Goal: Task Accomplishment & Management: Use online tool/utility

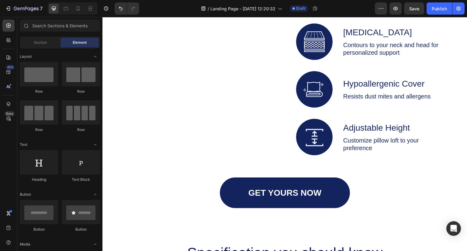
scroll to position [1033, 0]
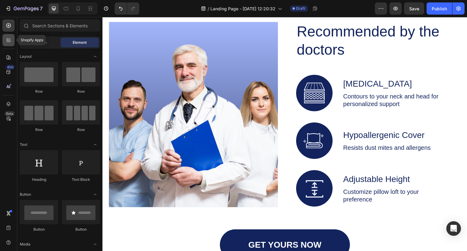
click at [12, 36] on div at bounding box center [8, 40] width 12 height 12
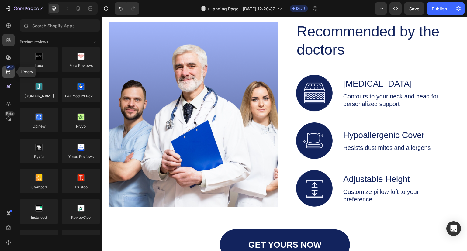
click at [10, 73] on icon at bounding box center [8, 72] width 4 height 4
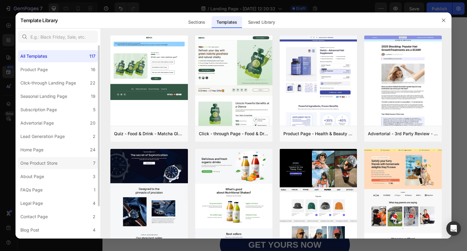
click at [42, 160] on div "One Product Store" at bounding box center [38, 163] width 37 height 7
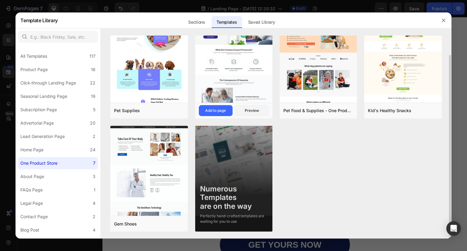
scroll to position [0, 0]
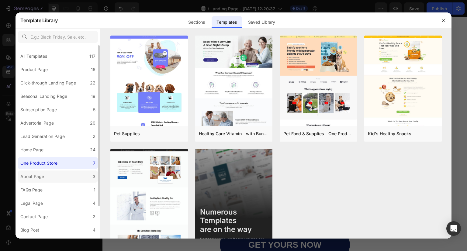
click at [49, 182] on label "About Page 3" at bounding box center [58, 177] width 80 height 12
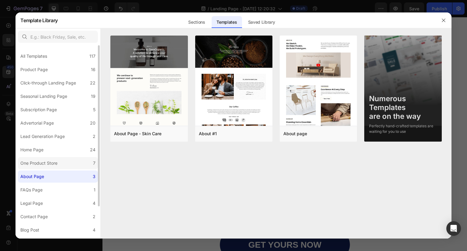
click at [41, 164] on div "One Product Store" at bounding box center [38, 163] width 37 height 7
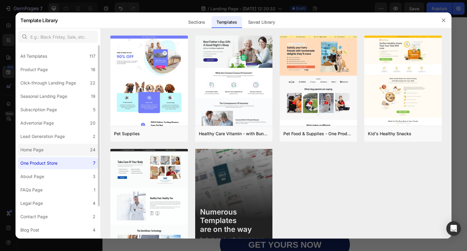
click at [36, 154] on label "Home Page 24" at bounding box center [58, 150] width 80 height 12
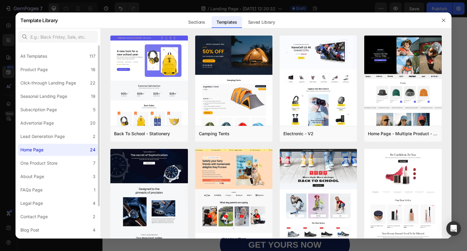
click at [32, 143] on div "All Templates 117 Product Page 16 Click-through Landing Page 22 Seasonal Landin…" at bounding box center [58, 160] width 85 height 231
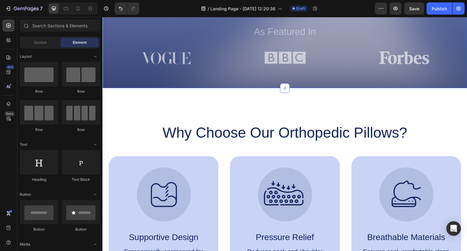
scroll to position [201, 0]
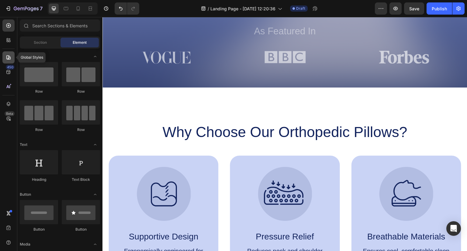
click at [6, 57] on icon at bounding box center [8, 57] width 6 height 6
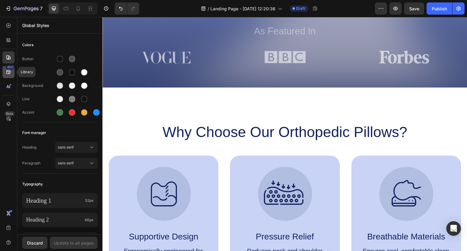
click at [10, 70] on icon at bounding box center [8, 72] width 6 height 6
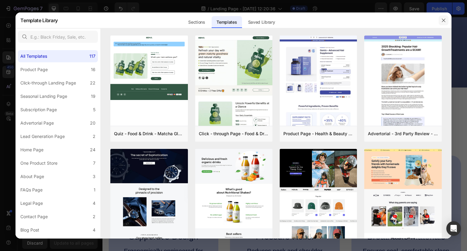
click at [441, 20] on icon "button" at bounding box center [443, 20] width 5 height 5
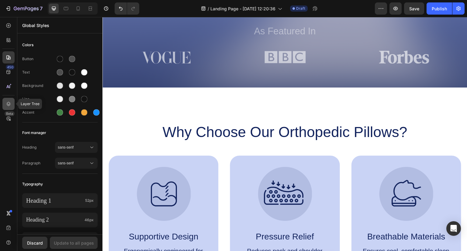
click at [7, 104] on icon at bounding box center [8, 104] width 6 height 6
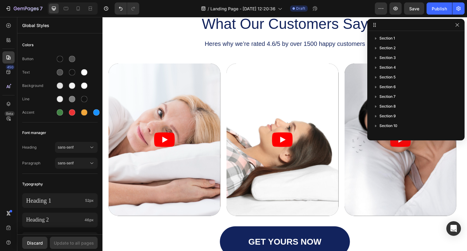
scroll to position [758, 0]
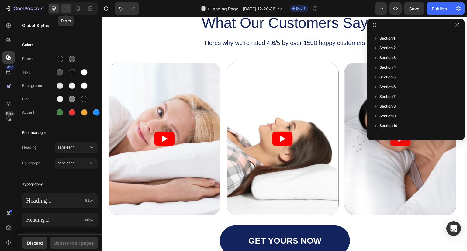
click at [64, 8] on icon at bounding box center [66, 8] width 5 height 3
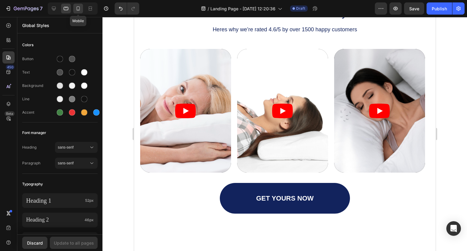
click at [76, 8] on icon at bounding box center [78, 8] width 6 height 6
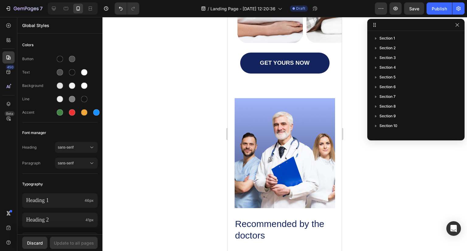
click at [96, 7] on div at bounding box center [73, 8] width 50 height 12
click at [91, 8] on icon at bounding box center [90, 8] width 6 height 6
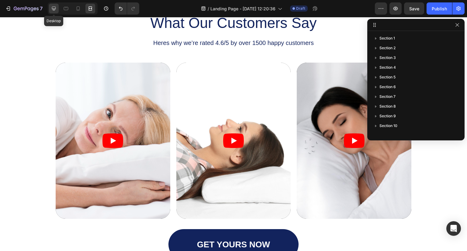
click at [55, 9] on icon at bounding box center [54, 9] width 4 height 4
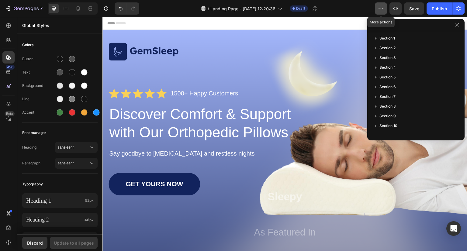
click at [381, 9] on icon "button" at bounding box center [381, 8] width 6 height 6
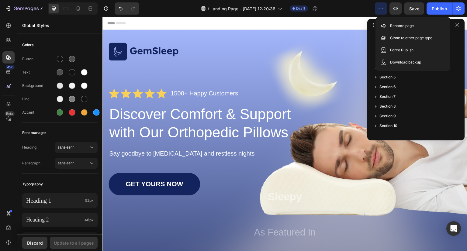
click at [350, 7] on div "/ Landing Page - Aug 27, 12:20:36 Draft" at bounding box center [259, 8] width 231 height 12
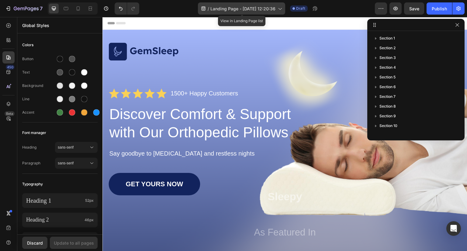
click at [278, 9] on icon at bounding box center [280, 8] width 6 height 6
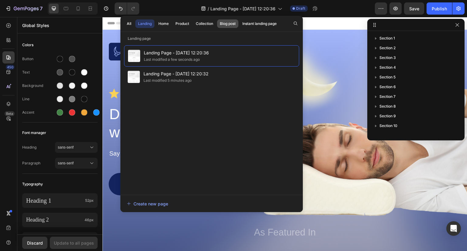
click at [229, 23] on div "Blog post" at bounding box center [228, 23] width 16 height 5
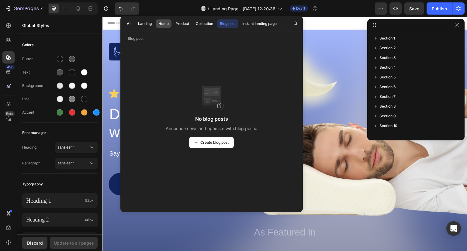
click at [167, 22] on div "Home" at bounding box center [163, 23] width 10 height 5
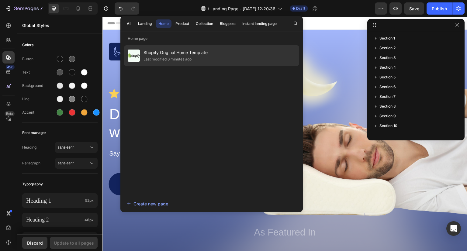
click at [175, 56] on div "Last modified 6 minutes ago" at bounding box center [167, 59] width 48 height 6
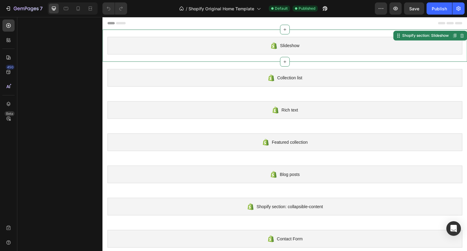
click at [272, 45] on icon at bounding box center [273, 45] width 2 height 3
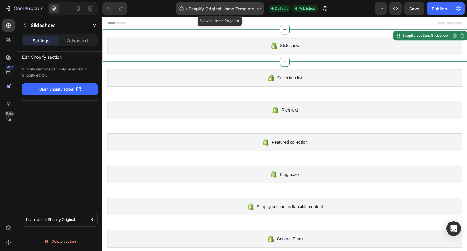
click at [227, 7] on span "Shopify Original Home Template" at bounding box center [221, 8] width 66 height 6
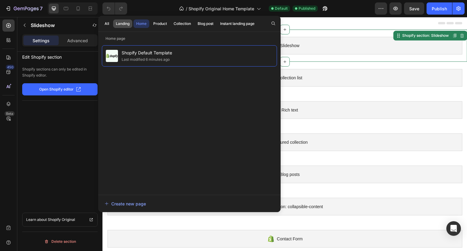
click at [124, 23] on div "Landing" at bounding box center [123, 23] width 14 height 5
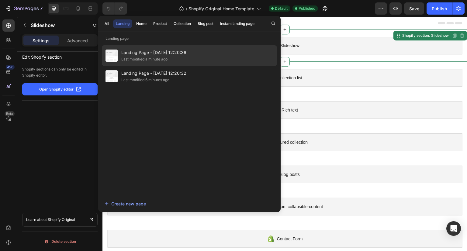
click at [194, 66] on div "Landing Page - Aug 27, 12:20:36 Last modified a minute ago" at bounding box center [189, 76] width 175 height 21
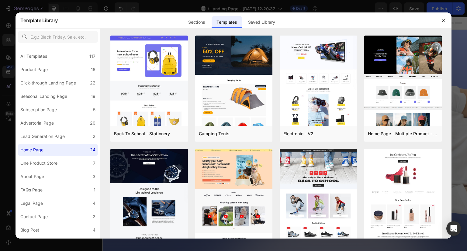
scroll to position [1033, 0]
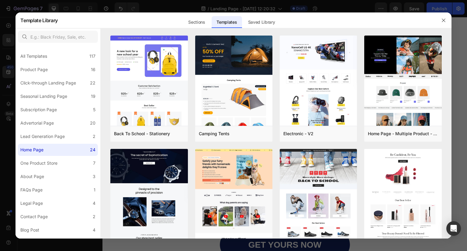
click at [461, 34] on div at bounding box center [233, 125] width 467 height 251
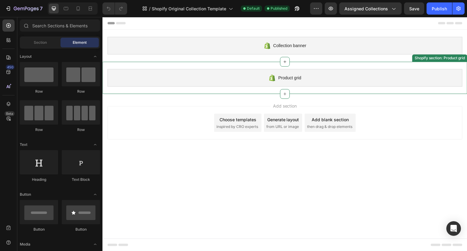
click at [247, 84] on div "Product grid" at bounding box center [284, 78] width 355 height 18
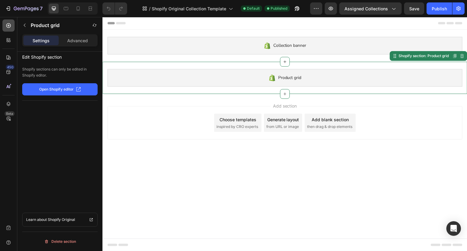
click at [8, 28] on icon at bounding box center [8, 25] width 6 height 6
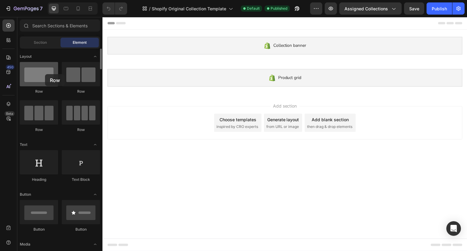
click at [45, 74] on div at bounding box center [39, 74] width 38 height 24
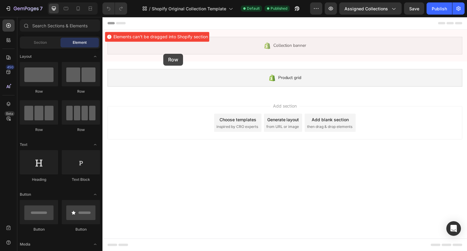
drag, startPoint x: 134, startPoint y: 97, endPoint x: 163, endPoint y: 54, distance: 52.2
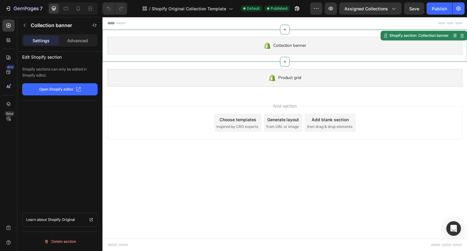
click at [164, 53] on div "Collection banner" at bounding box center [284, 46] width 355 height 18
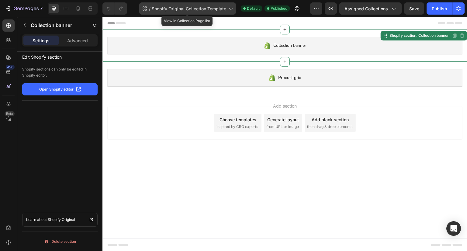
click at [194, 7] on span "Shopify Original Collection Template" at bounding box center [189, 8] width 74 height 6
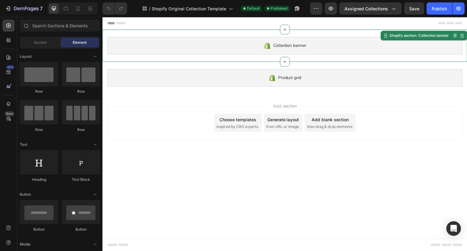
click at [397, 160] on body "Collection banner Shopify section: Collection banner Disabled. Please edit in S…" at bounding box center [284, 134] width 365 height 234
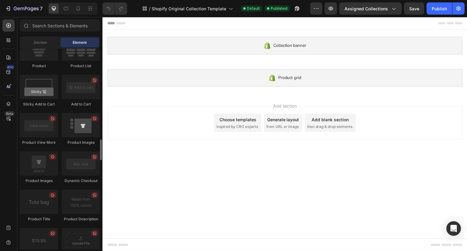
scroll to position [838, 0]
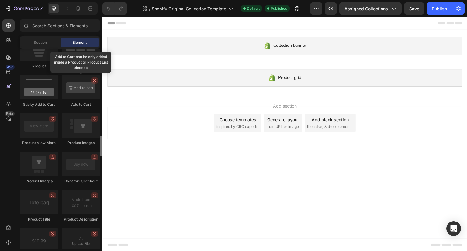
click at [82, 93] on div at bounding box center [81, 87] width 38 height 24
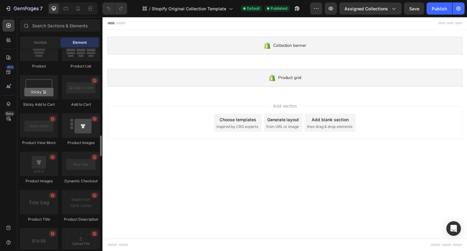
click at [83, 125] on div at bounding box center [81, 125] width 38 height 24
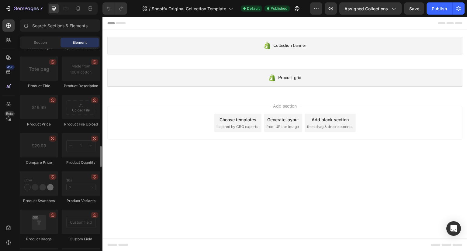
scroll to position [971, 0]
click at [89, 142] on div at bounding box center [81, 145] width 38 height 24
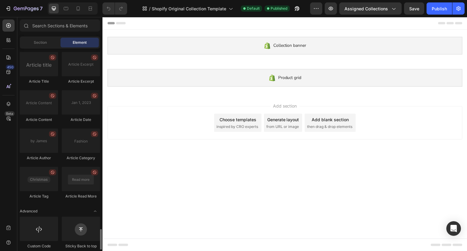
scroll to position [1733, 0]
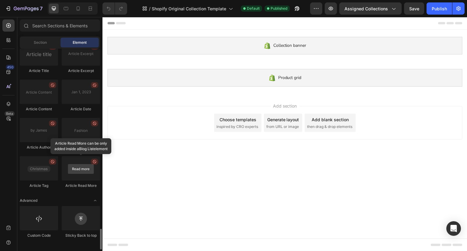
click at [83, 179] on div at bounding box center [81, 168] width 38 height 24
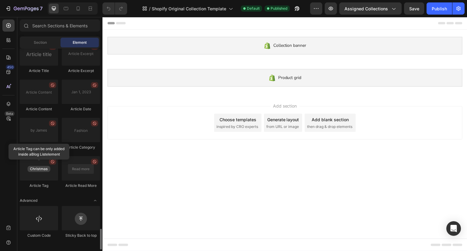
click at [55, 170] on div at bounding box center [39, 168] width 38 height 24
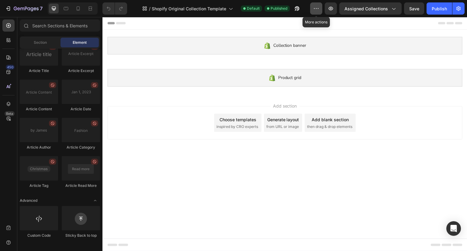
click at [314, 6] on button "button" at bounding box center [316, 8] width 12 height 12
click at [11, 72] on icon at bounding box center [8, 72] width 6 height 6
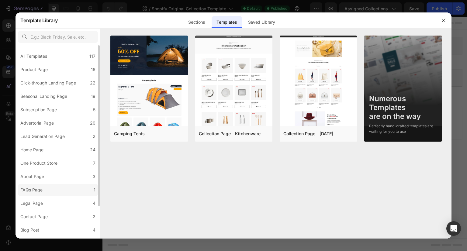
click at [71, 188] on label "FAQs Page 1" at bounding box center [58, 190] width 80 height 12
